Goal: Task Accomplishment & Management: Manage account settings

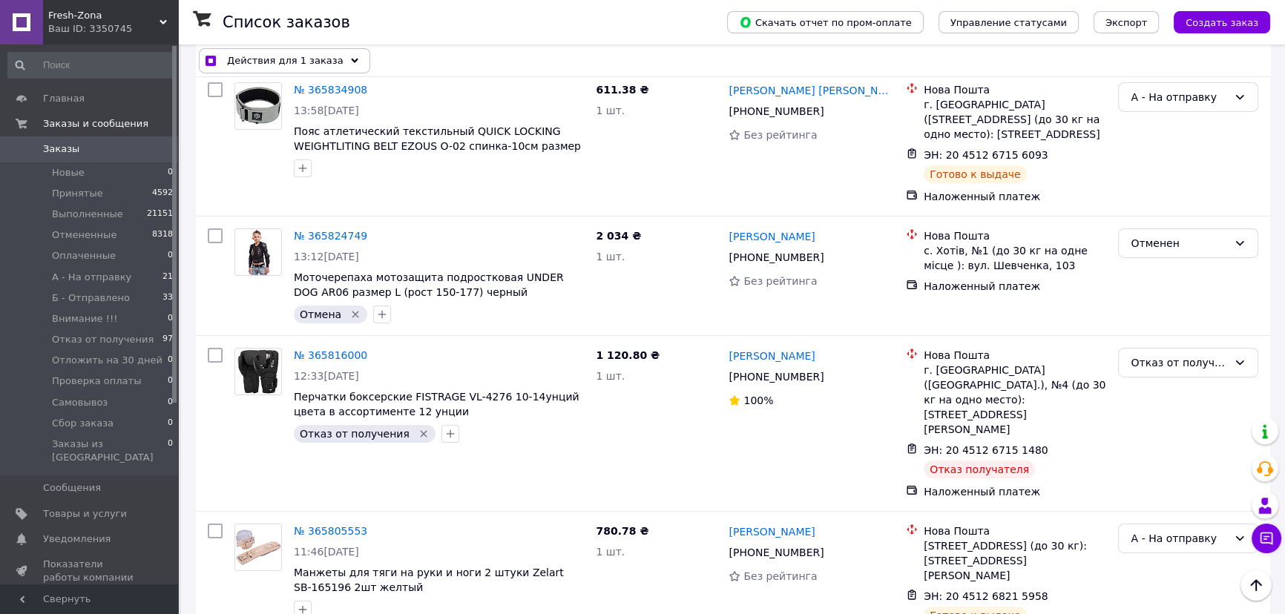
scroll to position [6206, 0]
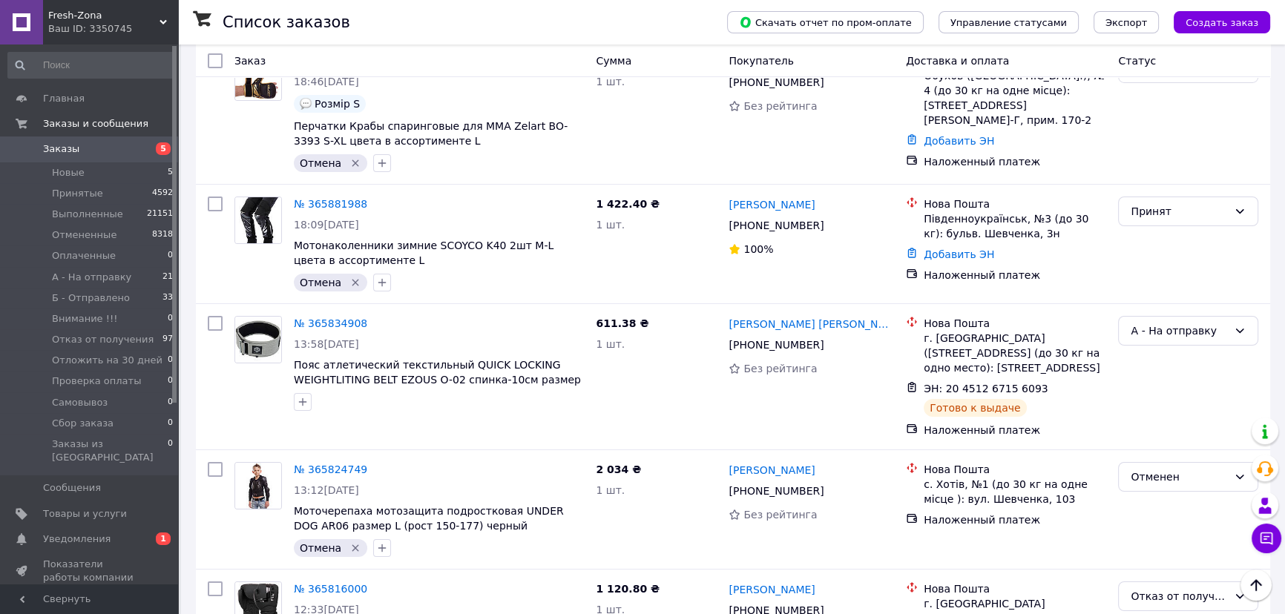
scroll to position [6881, 0]
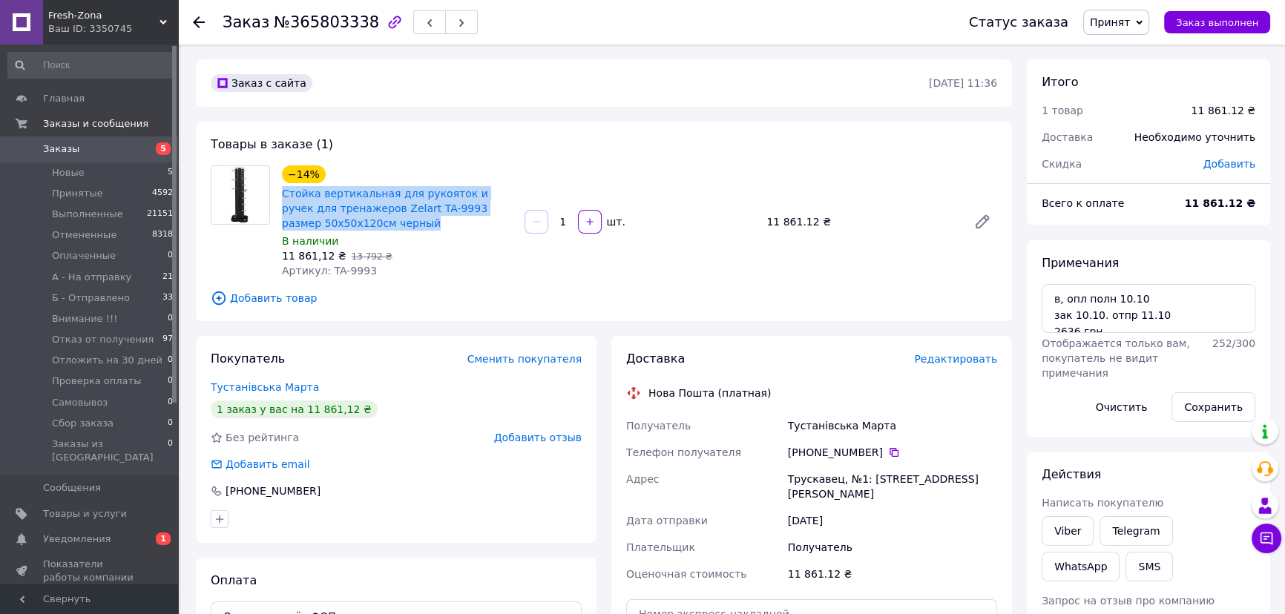
drag, startPoint x: 280, startPoint y: 191, endPoint x: 407, endPoint y: 216, distance: 129.2
click at [407, 216] on div "Стойка вертикальная для рукояток и ручек для тренажеров Zelart TA-9993 размер 5…" at bounding box center [398, 208] width 234 height 47
copy link "Стойка вертикальная для рукояток и ручек для тренажеров Zelart TA-9993 размер 5…"
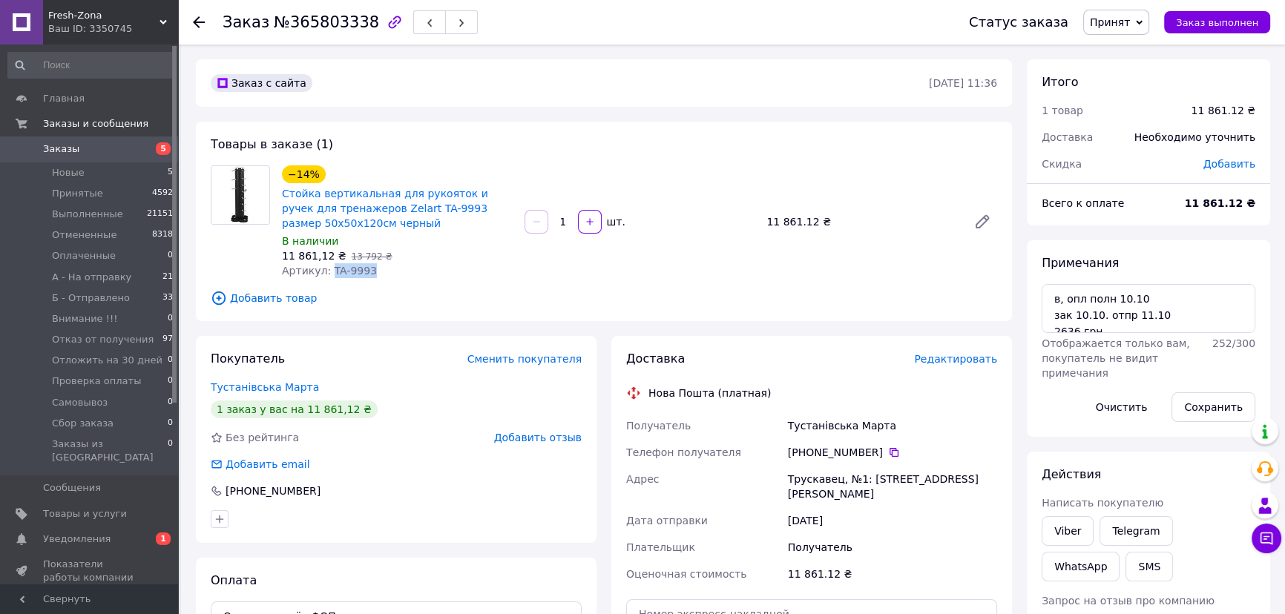
drag, startPoint x: 365, startPoint y: 269, endPoint x: 327, endPoint y: 268, distance: 38.6
click at [327, 268] on div "Артикул: TA-9993" at bounding box center [397, 270] width 231 height 15
copy span "TA-9993"
click at [983, 220] on icon at bounding box center [983, 222] width 12 height 12
click at [594, 92] on div "Заказ с сайта" at bounding box center [568, 83] width 721 height 24
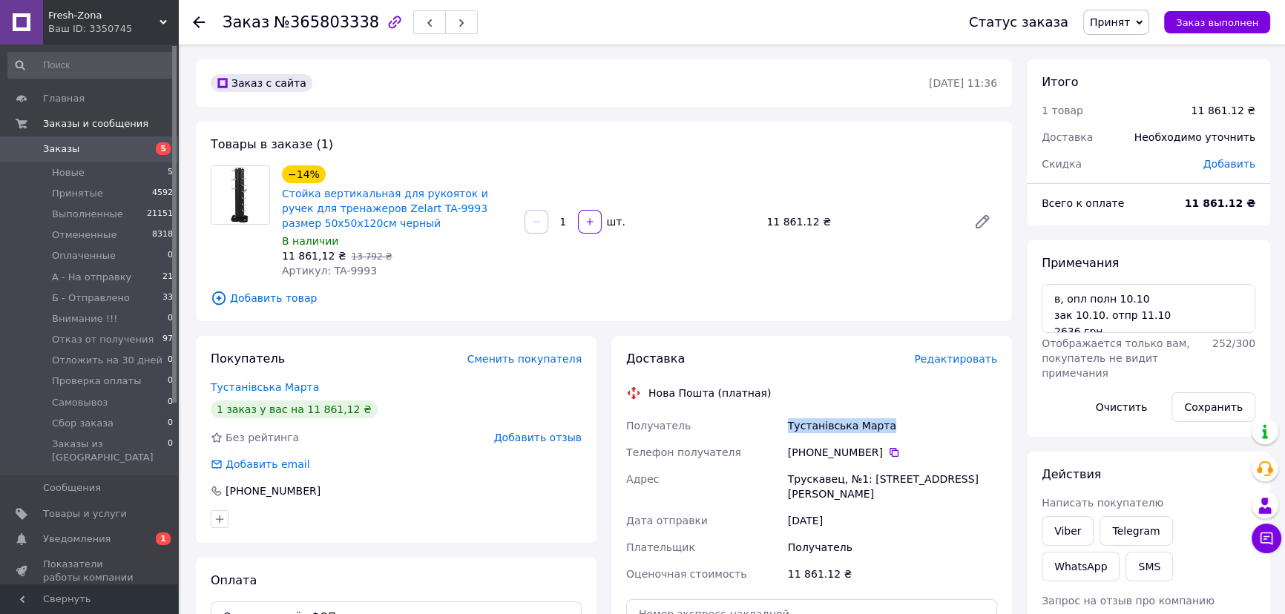
drag, startPoint x: 882, startPoint y: 426, endPoint x: 790, endPoint y: 422, distance: 92.9
click at [790, 422] on div "Тустанівська Марта" at bounding box center [892, 426] width 215 height 27
copy div "Тустанівська Марта"
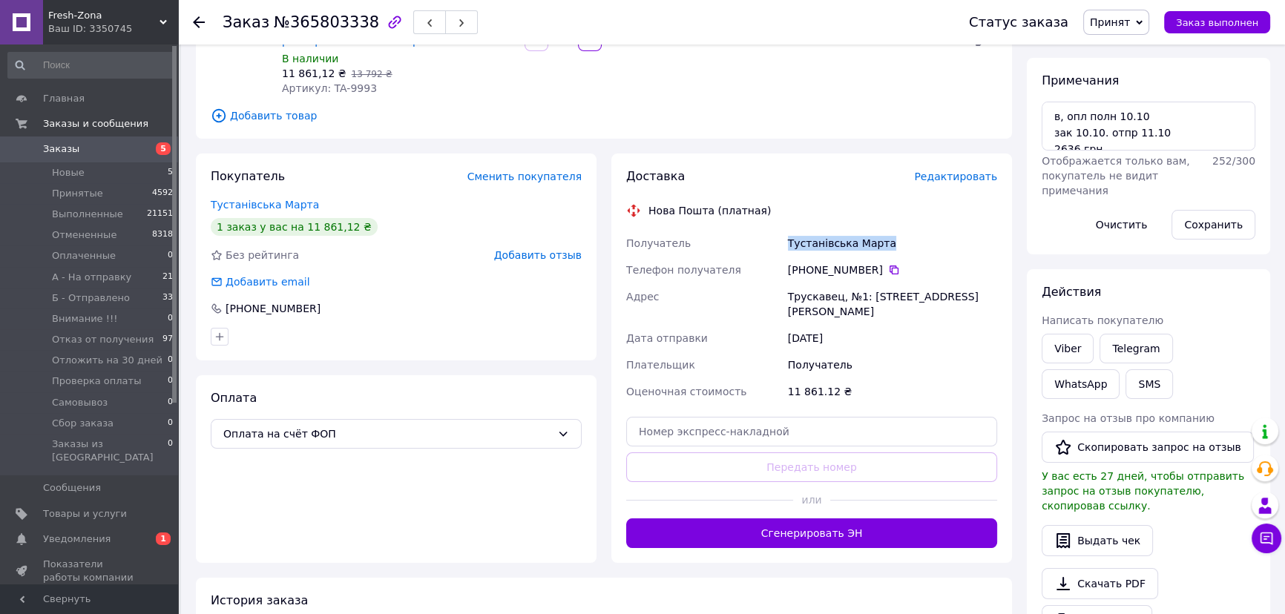
scroll to position [202, 0]
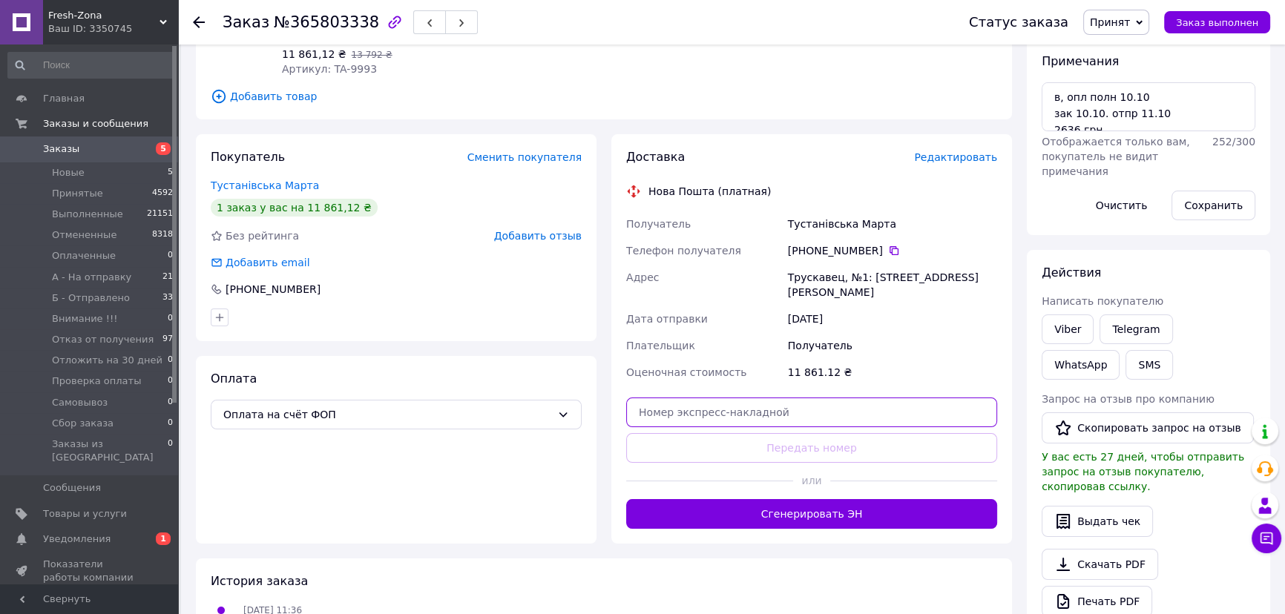
click at [752, 398] on input "text" at bounding box center [811, 413] width 371 height 30
paste input "20451269284321"
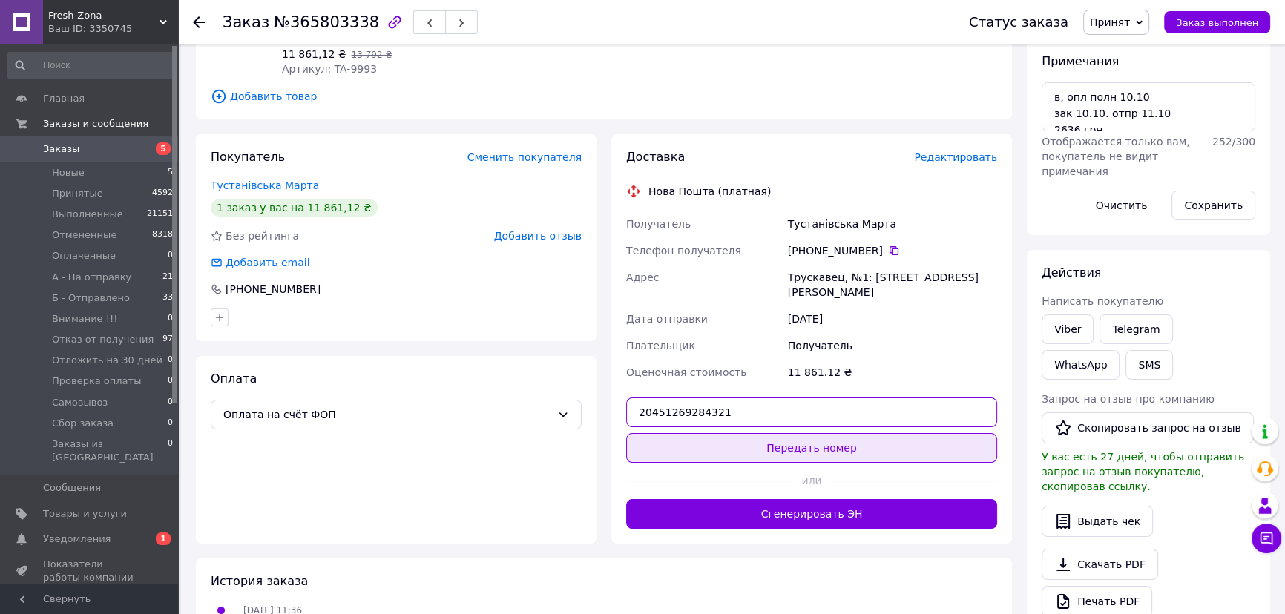
type input "20451269284321"
drag, startPoint x: 801, startPoint y: 432, endPoint x: 865, endPoint y: 472, distance: 75.4
click at [801, 433] on button "Передать номер" at bounding box center [811, 448] width 371 height 30
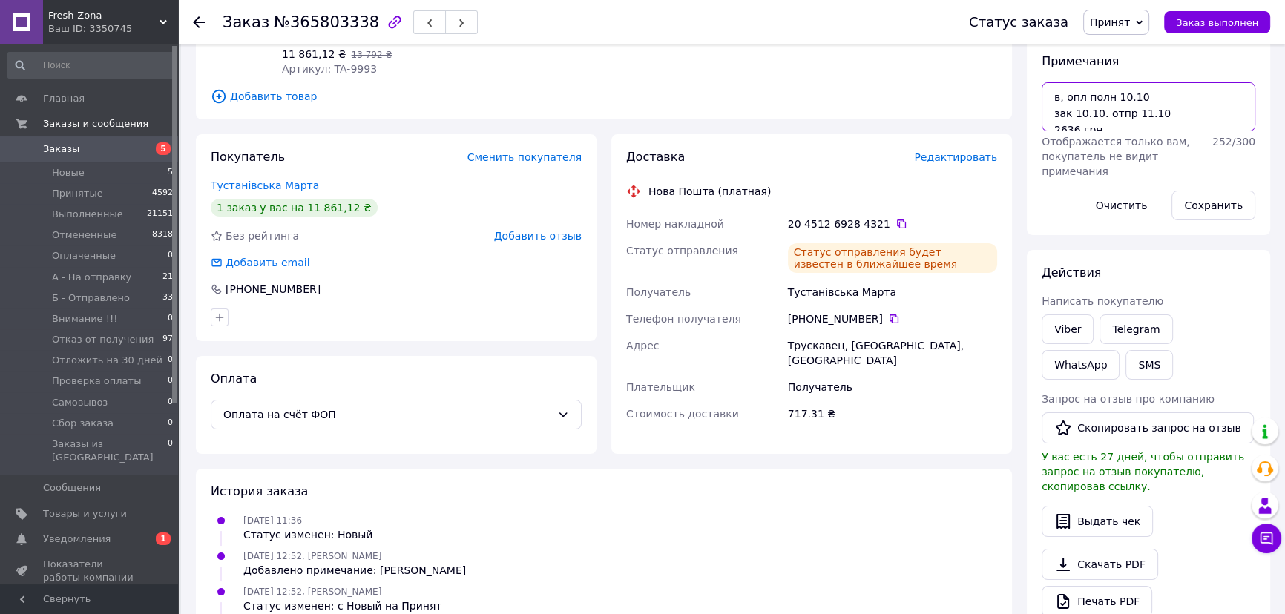
click at [1133, 114] on textarea "в, опл полн 10.10 зак 10.10. отпр 11.10 2636 грн" at bounding box center [1149, 106] width 214 height 49
type textarea "в, опл полн 10.10 зак 10.10. отпр 13.10 2636 грн"
click at [1204, 203] on button "Сохранить" at bounding box center [1214, 206] width 84 height 30
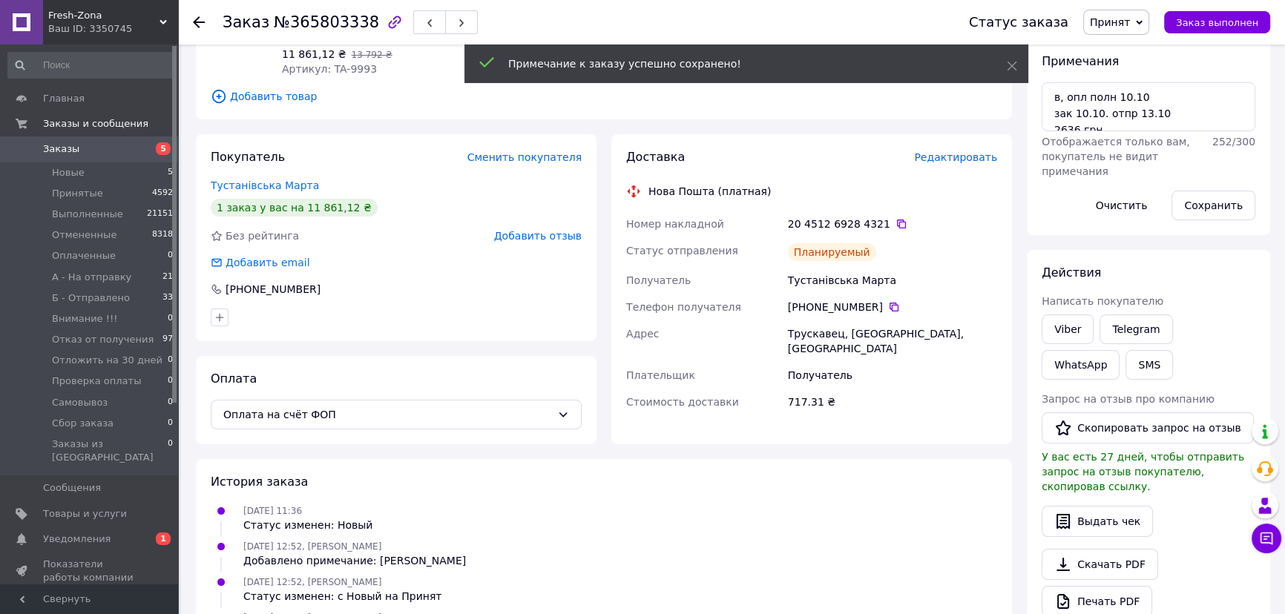
click at [1130, 23] on span "Принят" at bounding box center [1110, 22] width 40 height 12
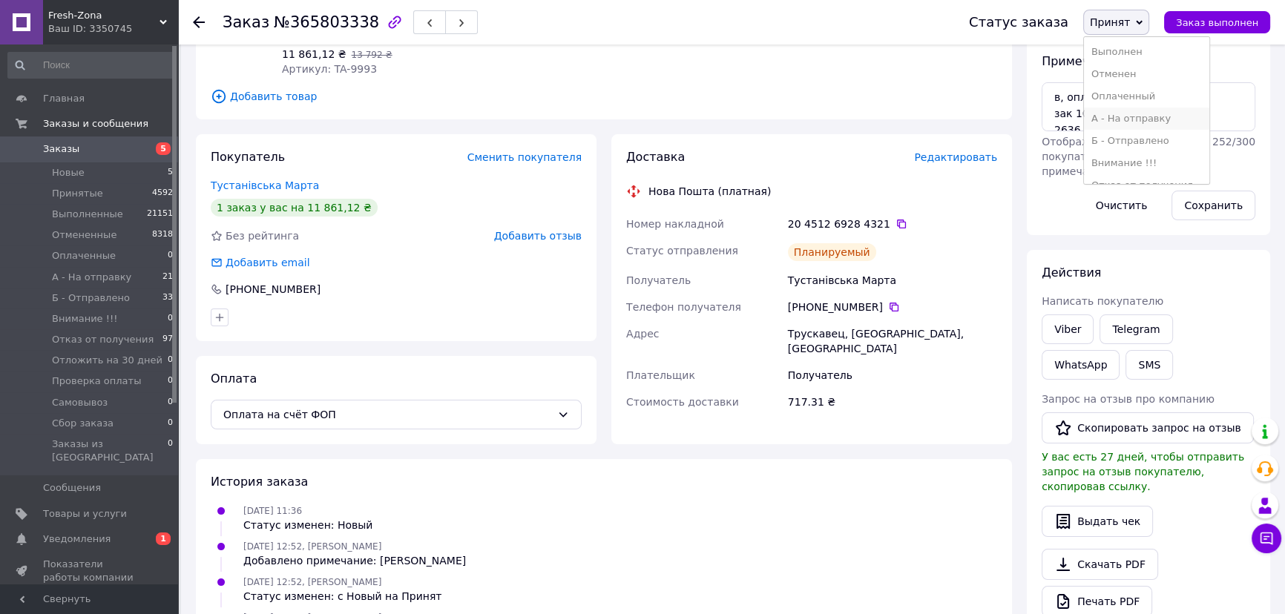
click at [1125, 119] on li "А - На отправку" at bounding box center [1146, 119] width 125 height 22
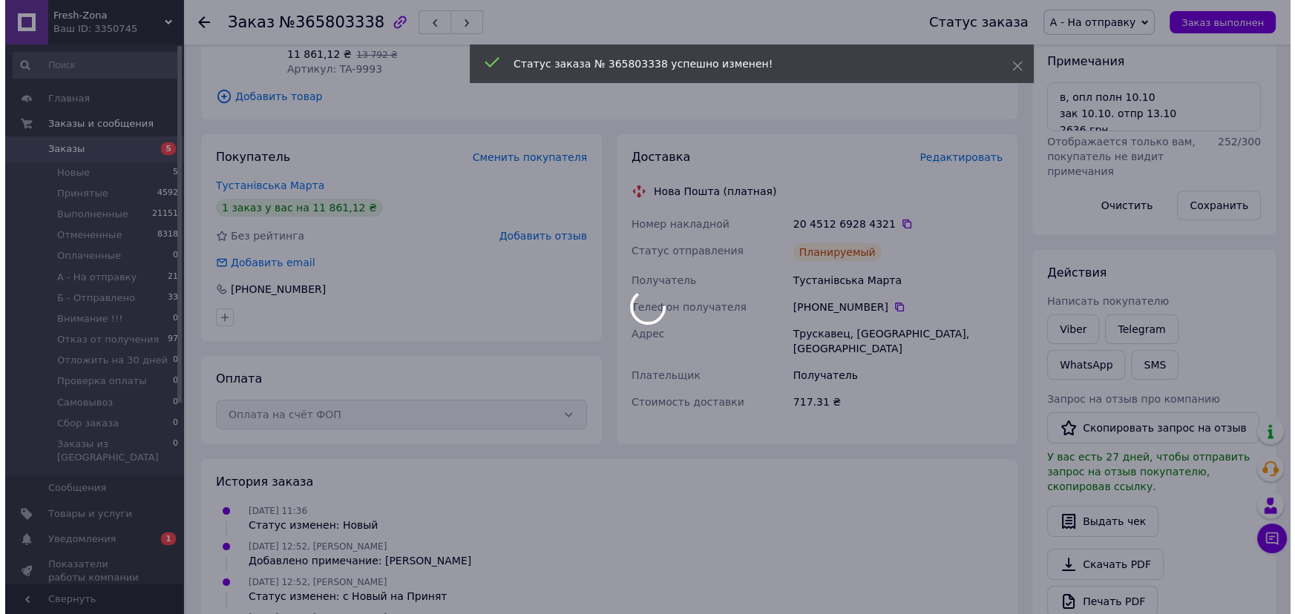
scroll to position [0, 0]
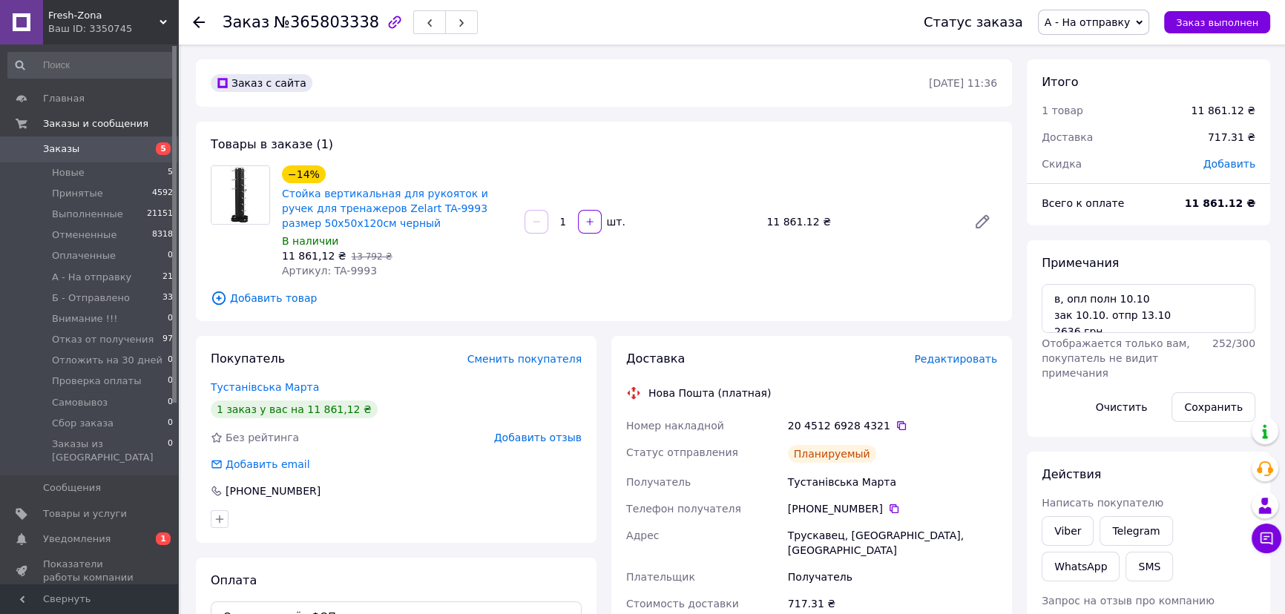
click at [402, 109] on div "Заказ с сайта 09.10.2025 • 11:36 Товары в заказе (1) −14% Стойка вертикальная д…" at bounding box center [603, 536] width 831 height 954
click at [380, 104] on div "Заказ с сайта 09.10.2025 • 11:36" at bounding box center [604, 82] width 816 height 47
click at [365, 79] on div "Заказ с сайта" at bounding box center [568, 83] width 721 height 24
click at [578, 95] on div "Заказ с сайта 09.10.2025 • 11:36" at bounding box center [604, 82] width 816 height 47
click at [601, 140] on div "Товары в заказе (1) −14% Стойка вертикальная для рукояток и ручек для тренажеро…" at bounding box center [604, 222] width 816 height 200
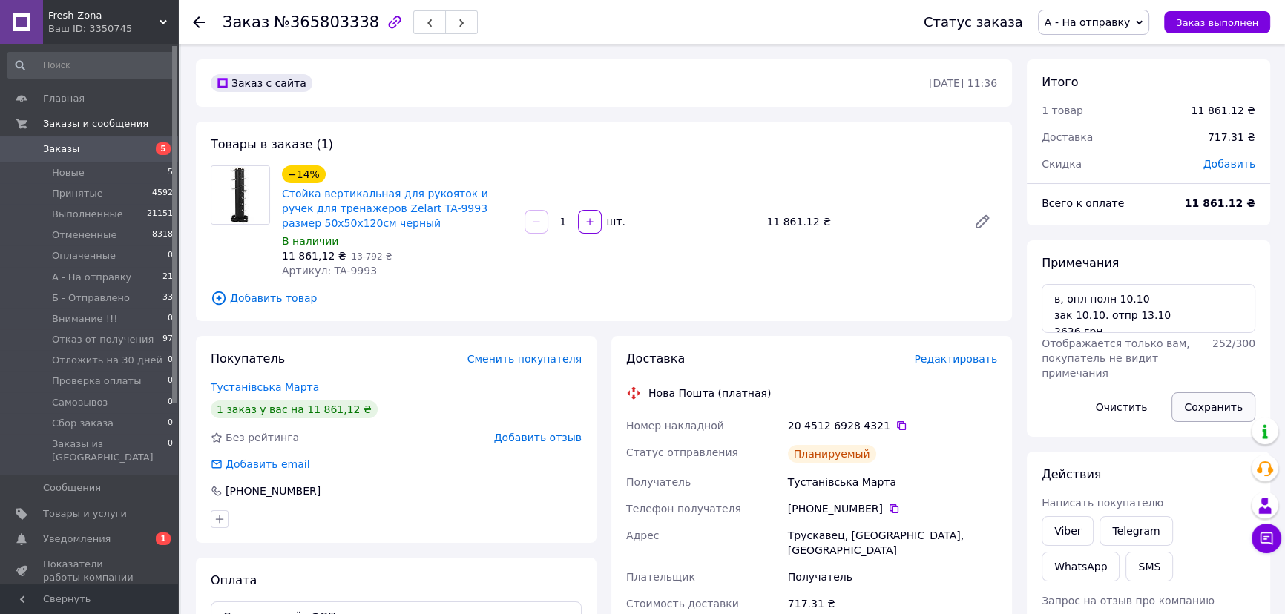
click at [1217, 405] on button "Сохранить" at bounding box center [1214, 408] width 84 height 30
click at [55, 146] on span "Заказы" at bounding box center [61, 148] width 36 height 13
click at [502, 139] on div "Товары в заказе (1) −14% Стойка вертикальная для рукояток и ручек для тренажеро…" at bounding box center [604, 222] width 816 height 200
click at [55, 533] on span "Уведомления" at bounding box center [77, 539] width 68 height 13
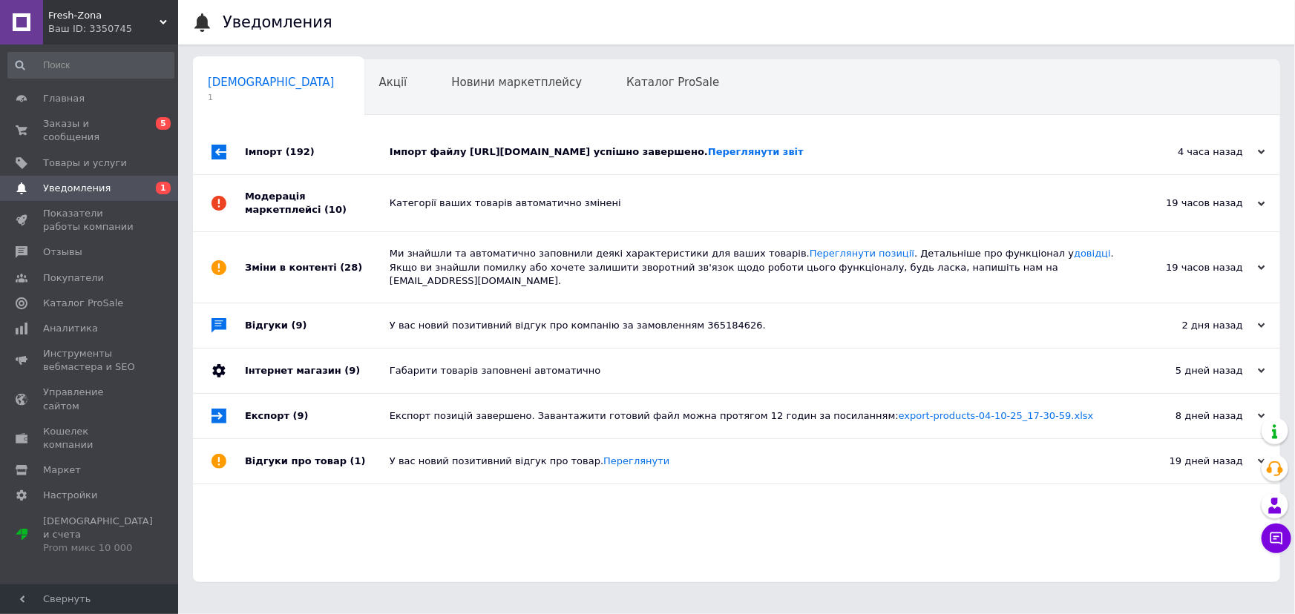
click at [491, 151] on div "Імпорт файлу [URL][DOMAIN_NAME] успішно завершено. Переглянути звіт" at bounding box center [753, 151] width 727 height 13
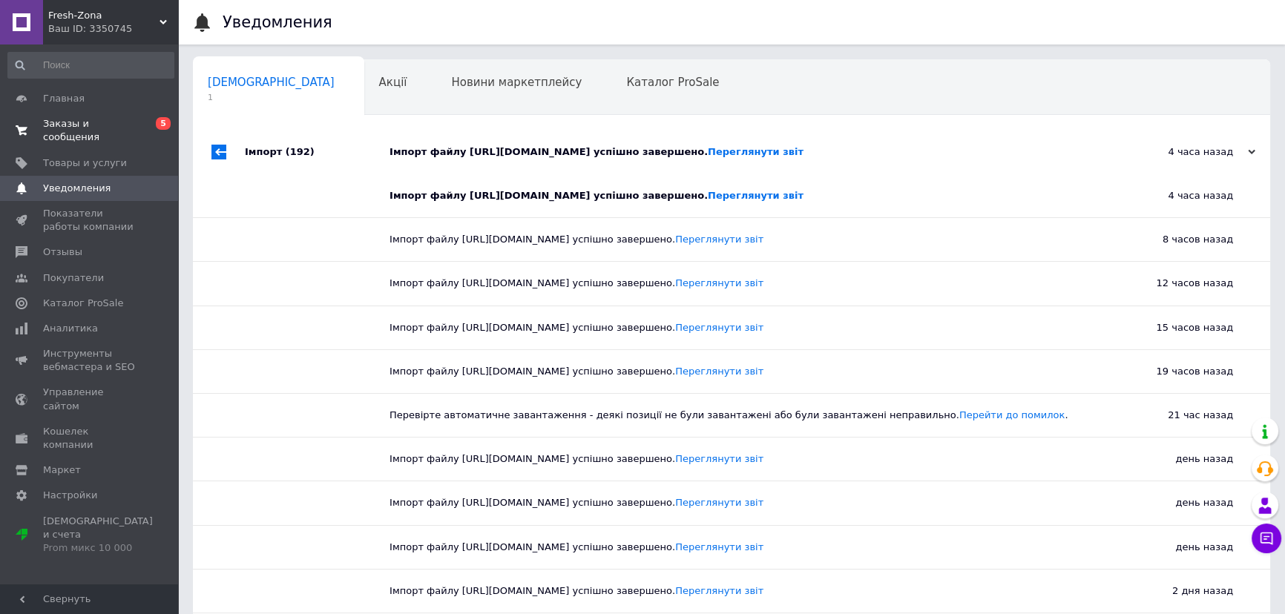
click at [56, 123] on span "Заказы и сообщения" at bounding box center [90, 130] width 94 height 27
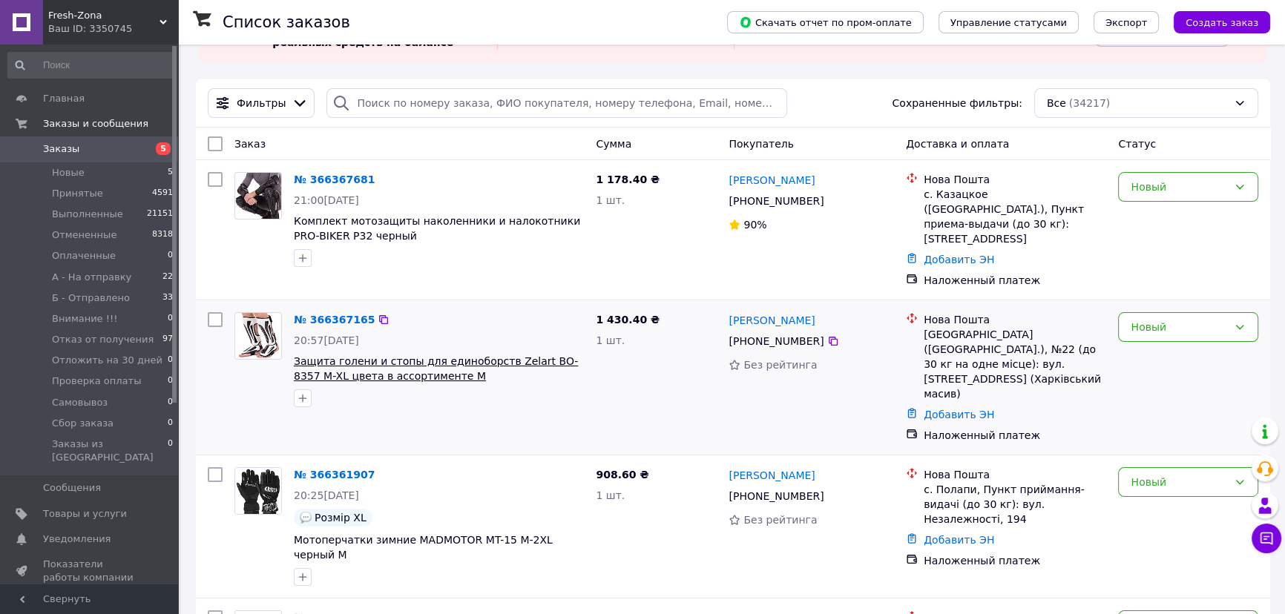
scroll to position [134, 0]
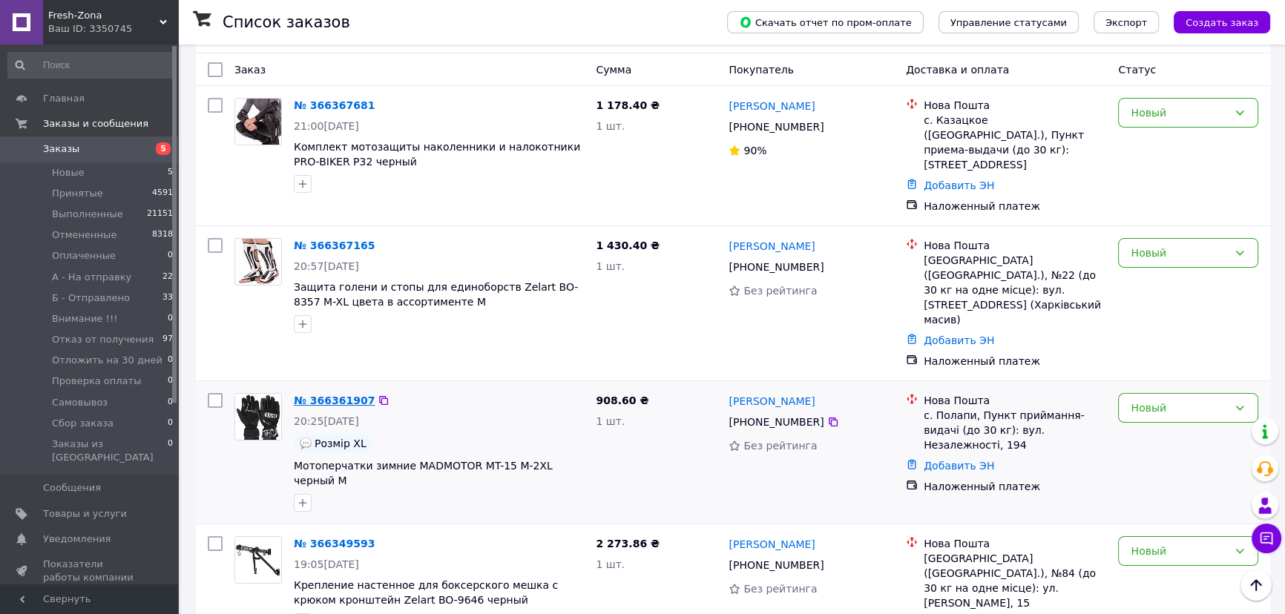
click at [332, 395] on link "№ 366361907" at bounding box center [334, 401] width 81 height 12
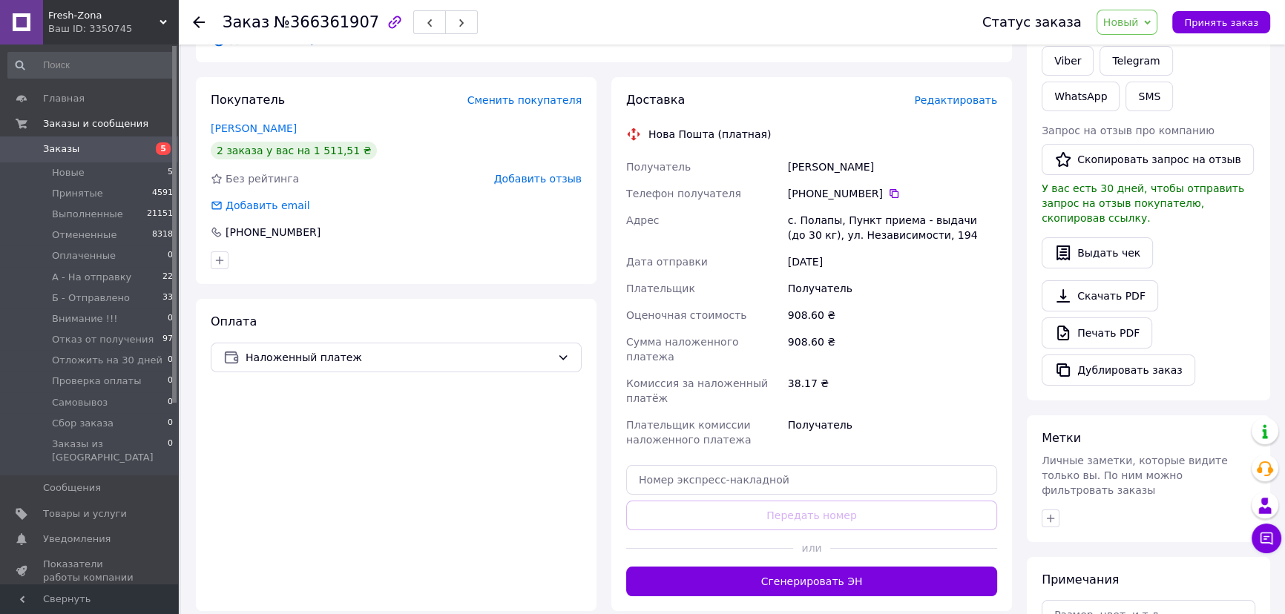
scroll to position [381, 0]
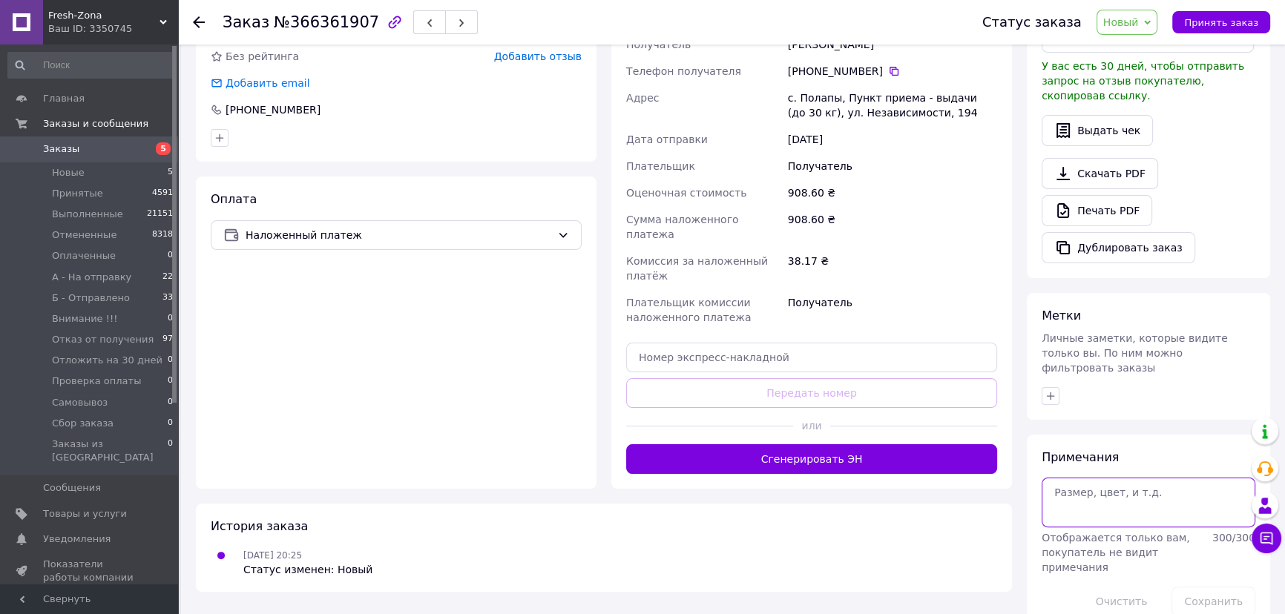
click at [1096, 478] on textarea at bounding box center [1149, 502] width 214 height 49
type textarea "g"
paste textarea "MC82"
type textarea "Предложить: MC82"
click at [1204, 587] on button "Сохранить" at bounding box center [1214, 602] width 84 height 30
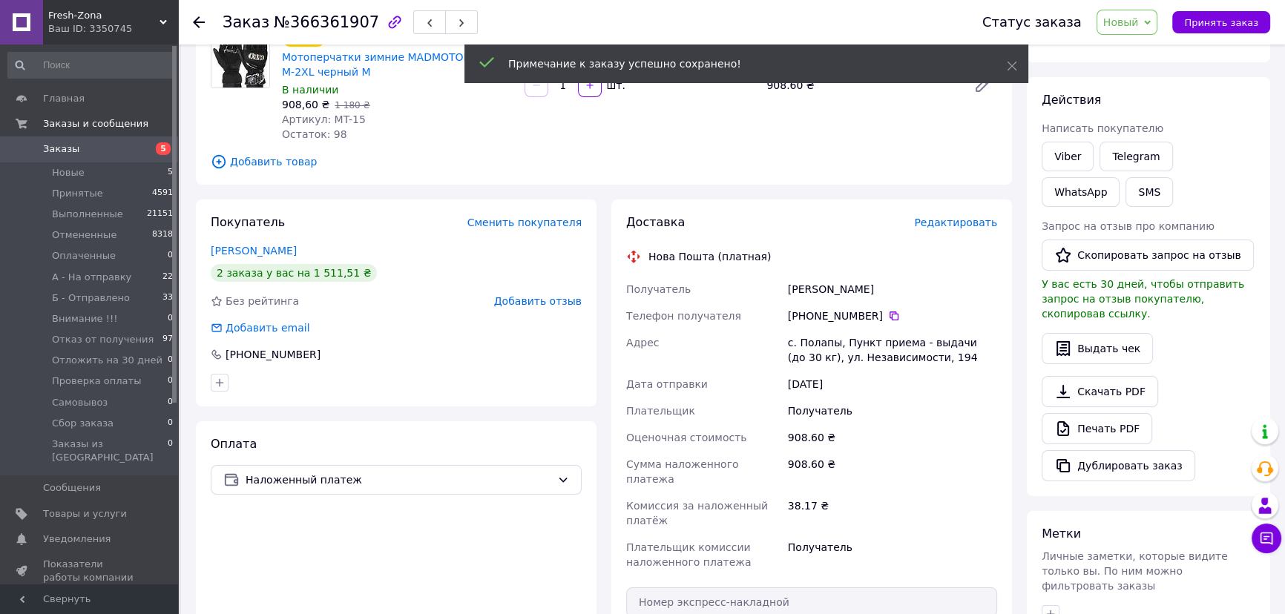
scroll to position [0, 0]
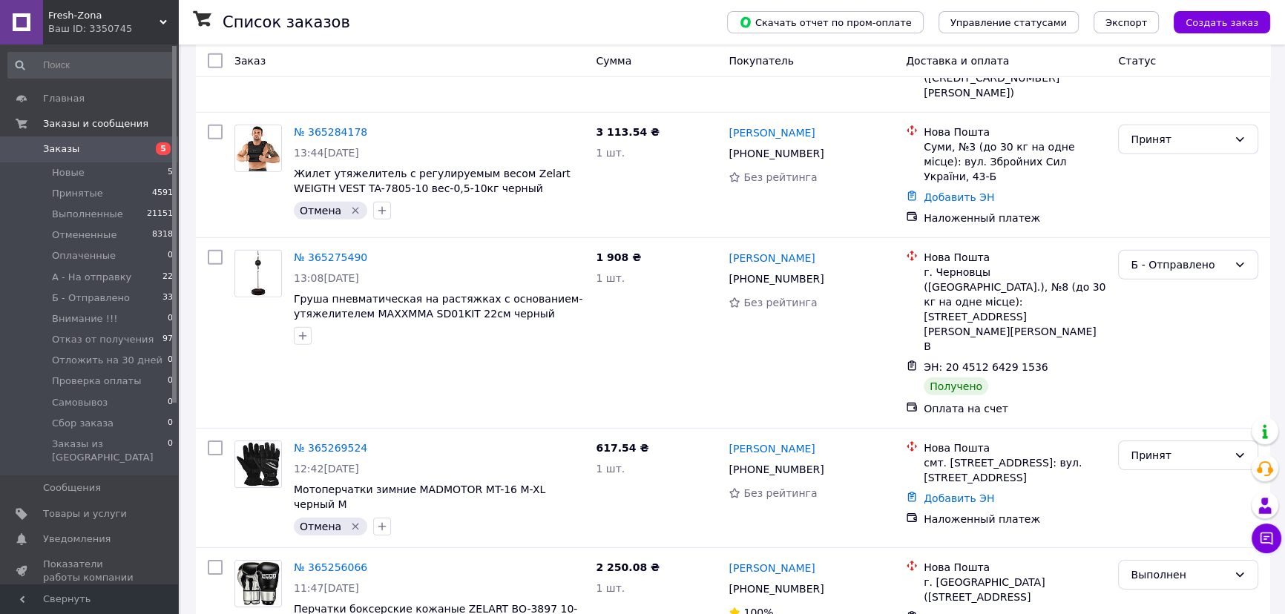
scroll to position [12972, 0]
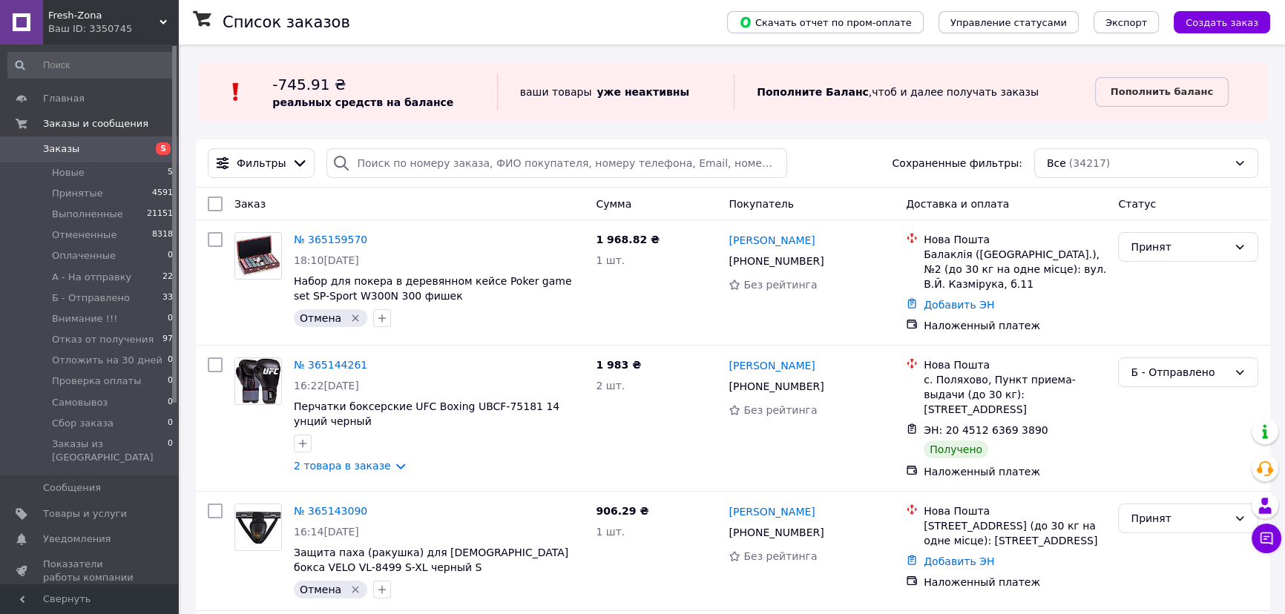
scroll to position [10293, 0]
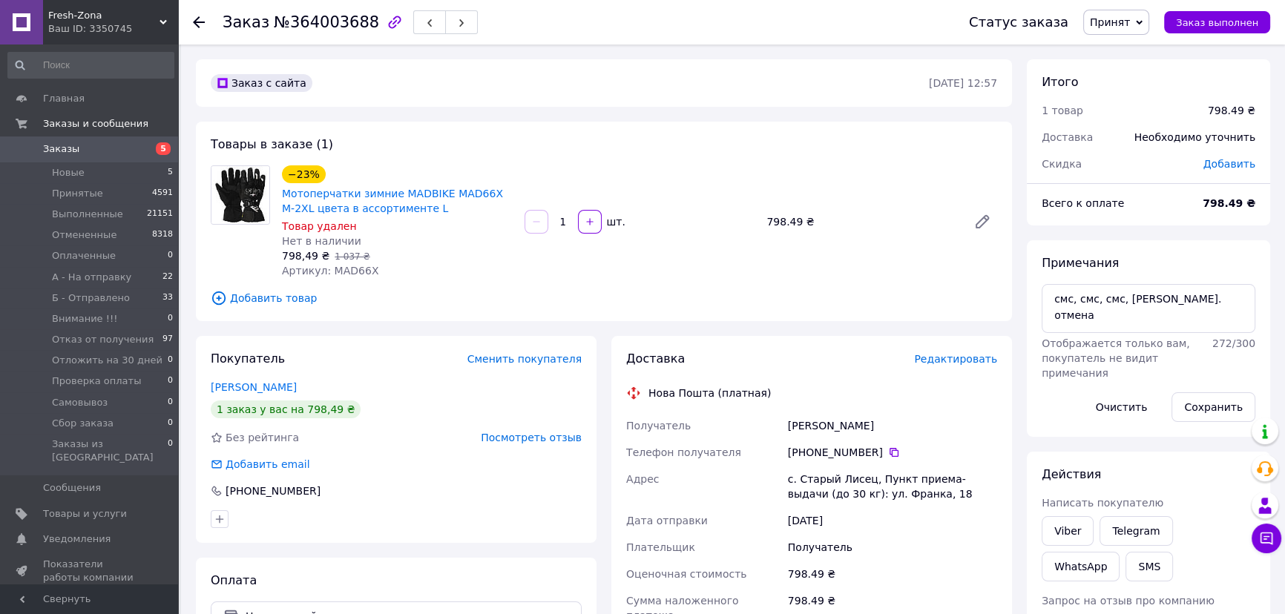
scroll to position [252, 0]
drag, startPoint x: 381, startPoint y: 274, endPoint x: 329, endPoint y: 269, distance: 52.2
click at [329, 269] on div "Артикул: MAD66X" at bounding box center [397, 270] width 231 height 15
copy span "MAD66X"
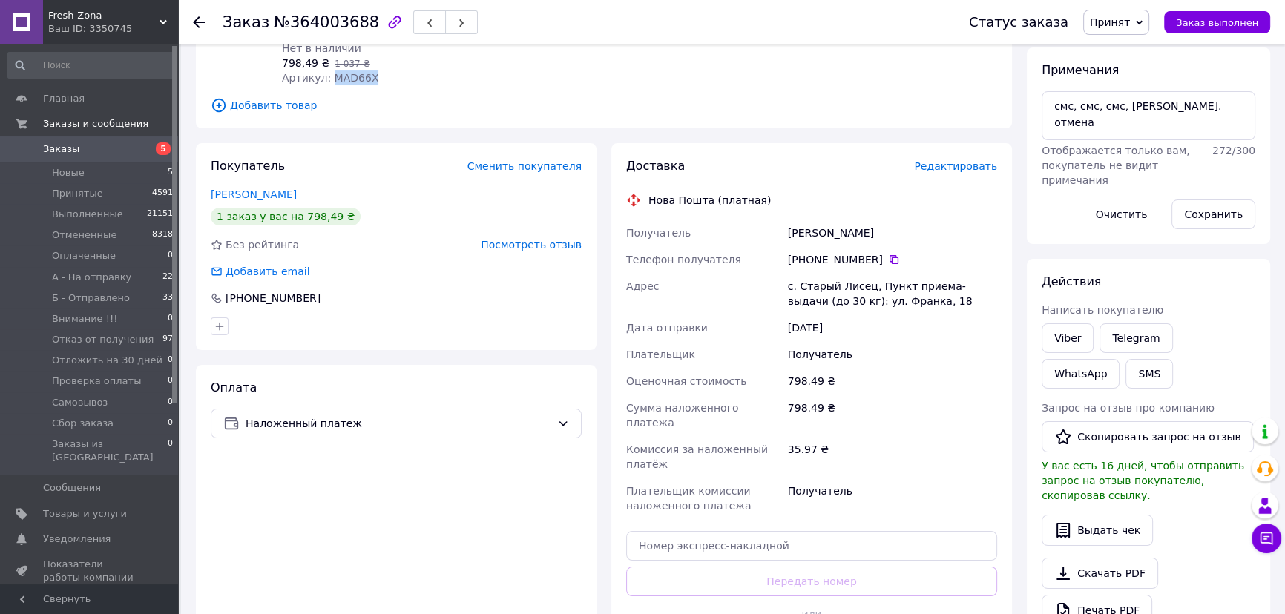
scroll to position [0, 0]
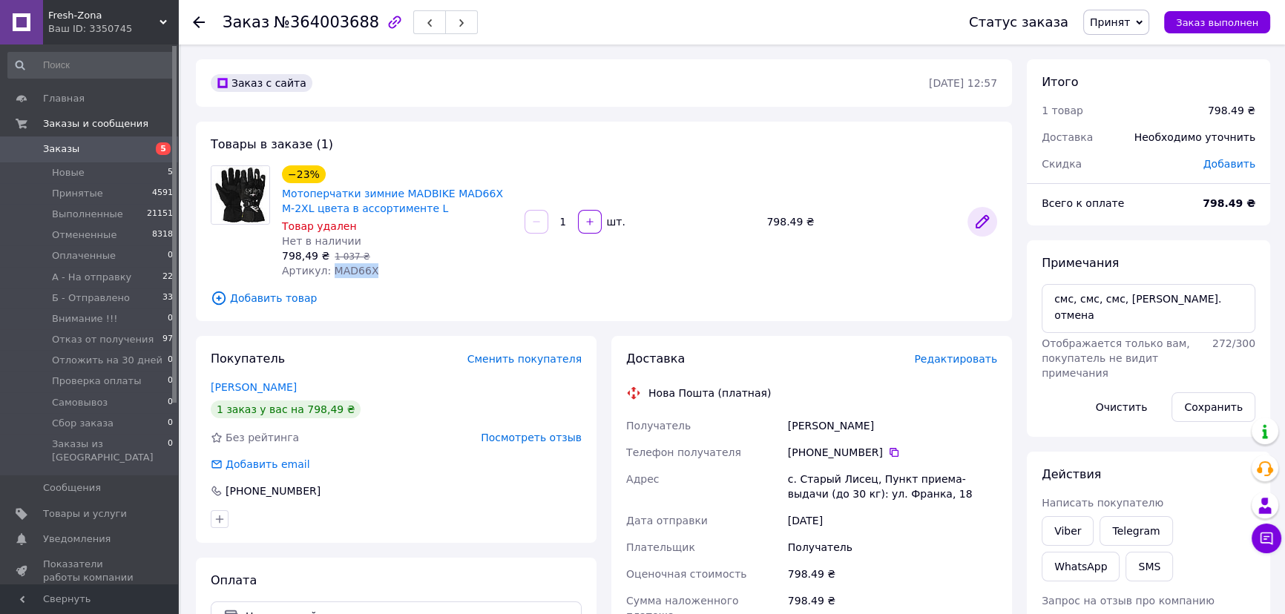
click at [980, 222] on icon at bounding box center [983, 222] width 12 height 12
